Goal: Check status: Check status

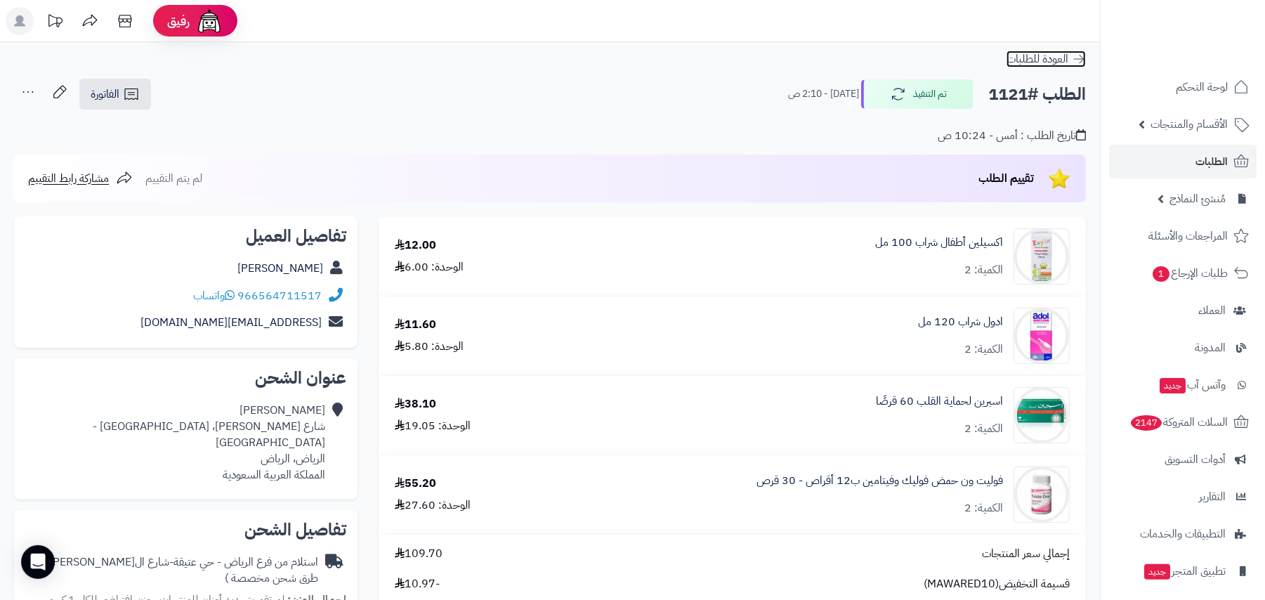
click at [1038, 60] on span "العودة للطلبات" at bounding box center [1038, 59] width 62 height 17
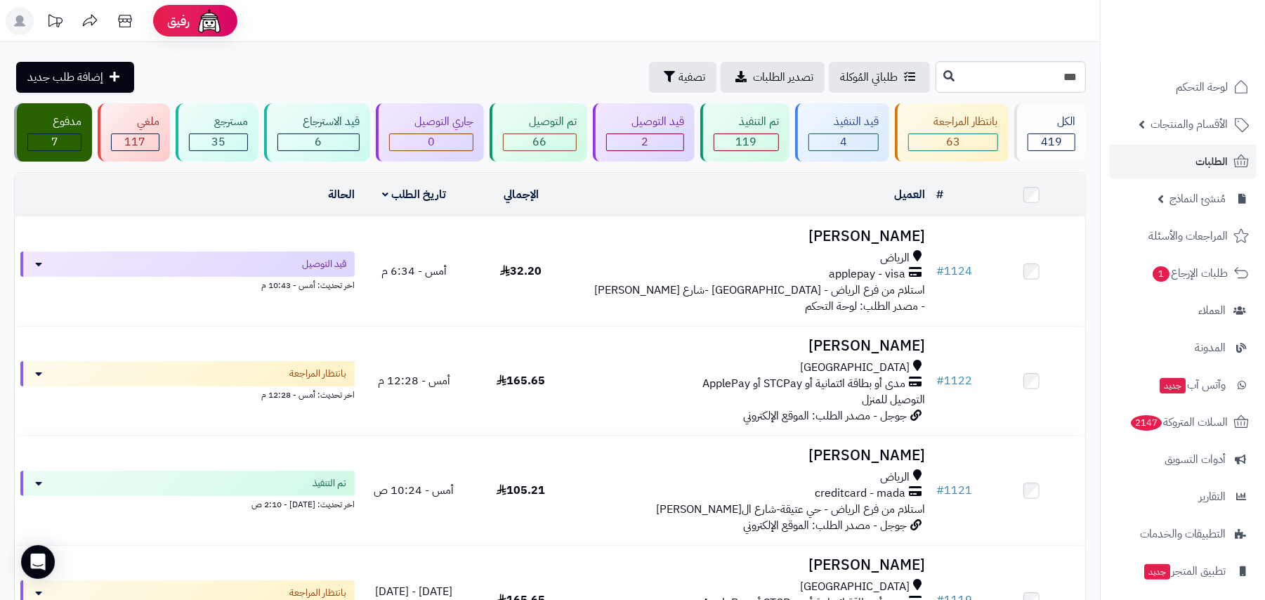
type input "***"
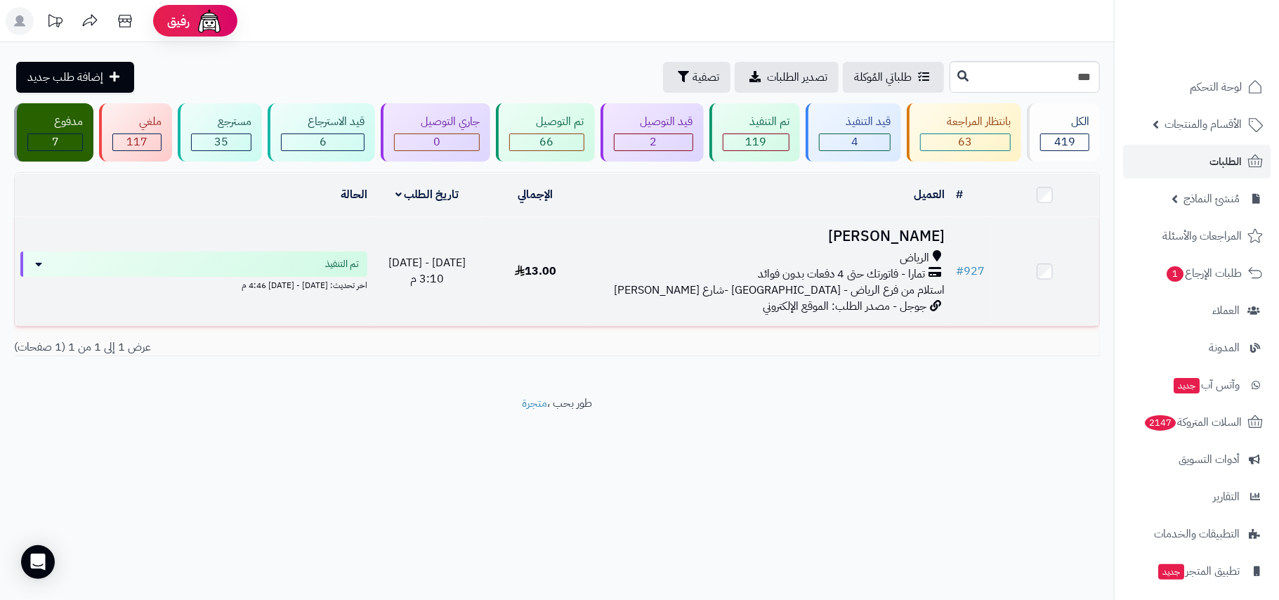
click at [802, 276] on span "تمارا - فاتورتك حتى 4 دفعات بدون فوائد" at bounding box center [842, 274] width 167 height 16
